Goal: Navigation & Orientation: Find specific page/section

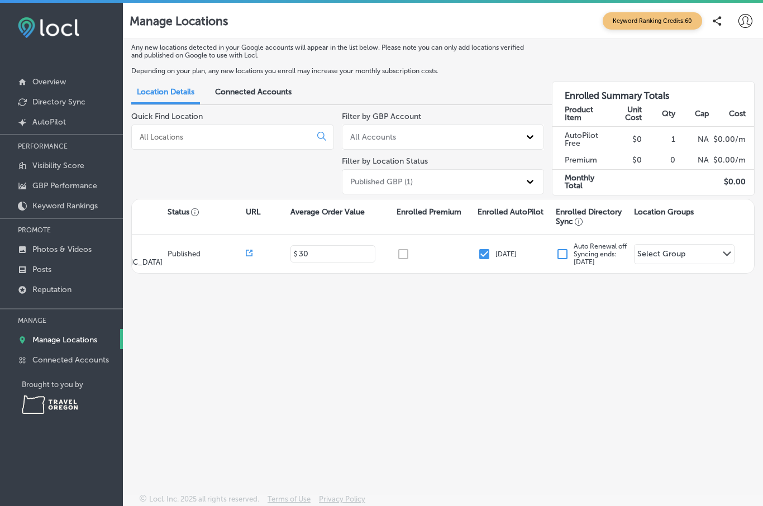
scroll to position [0, 254]
click at [39, 85] on p "Overview" at bounding box center [49, 81] width 34 height 9
